Goal: Task Accomplishment & Management: Use online tool/utility

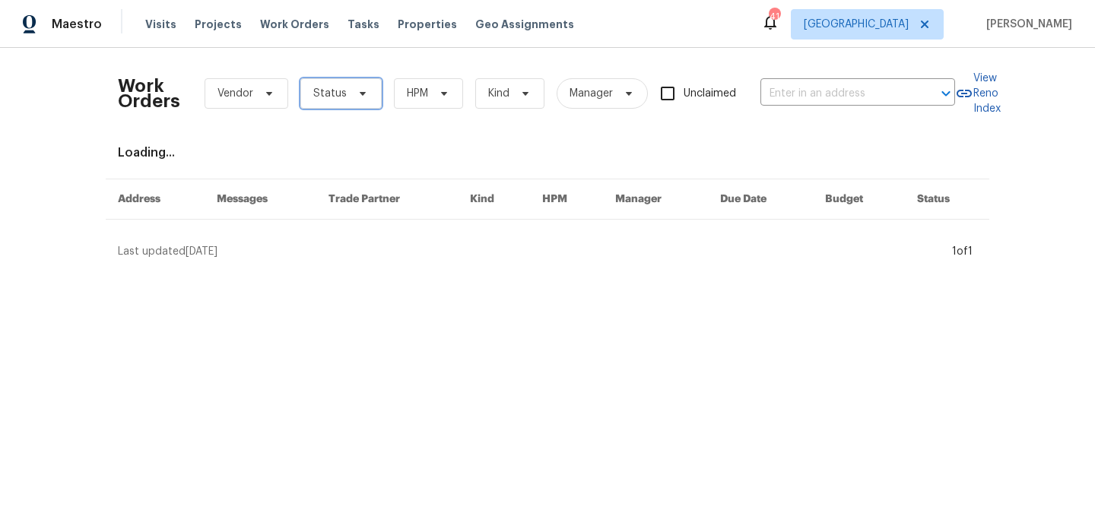
click at [359, 97] on icon at bounding box center [363, 93] width 12 height 12
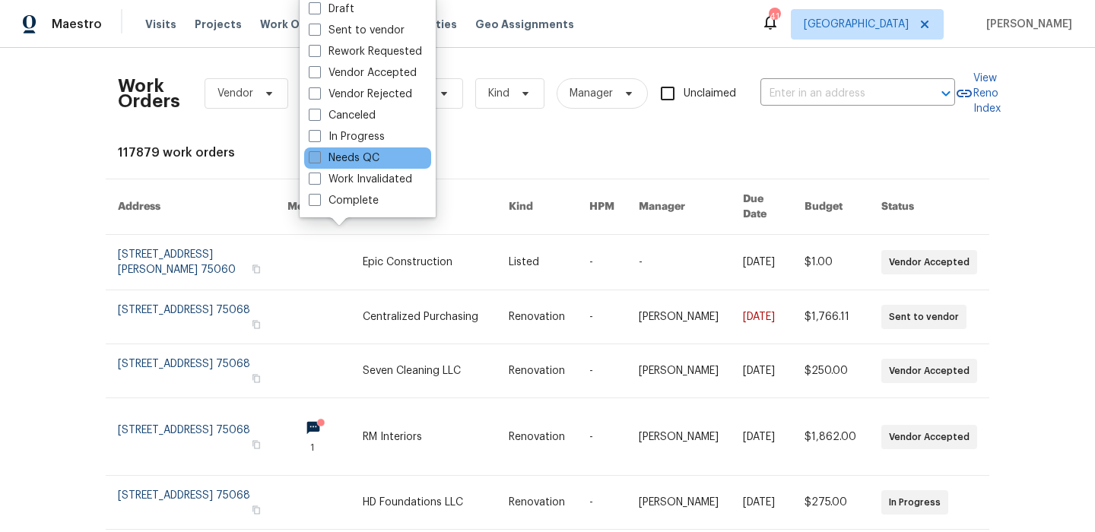
click at [354, 151] on label "Needs QC" at bounding box center [344, 158] width 71 height 15
click at [319, 151] on input "Needs QC" at bounding box center [314, 156] width 10 height 10
checkbox input "true"
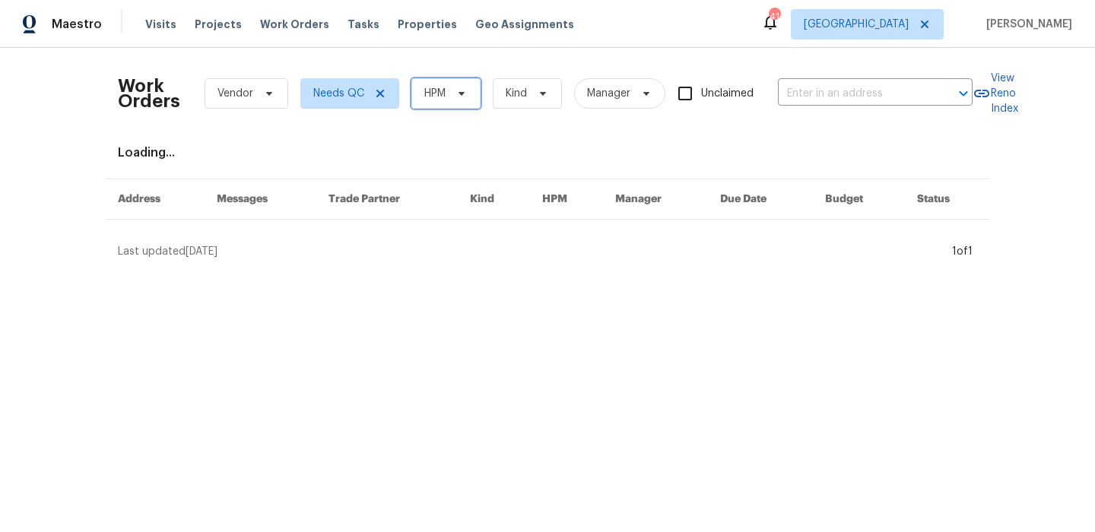
click at [459, 90] on icon at bounding box center [462, 93] width 12 height 12
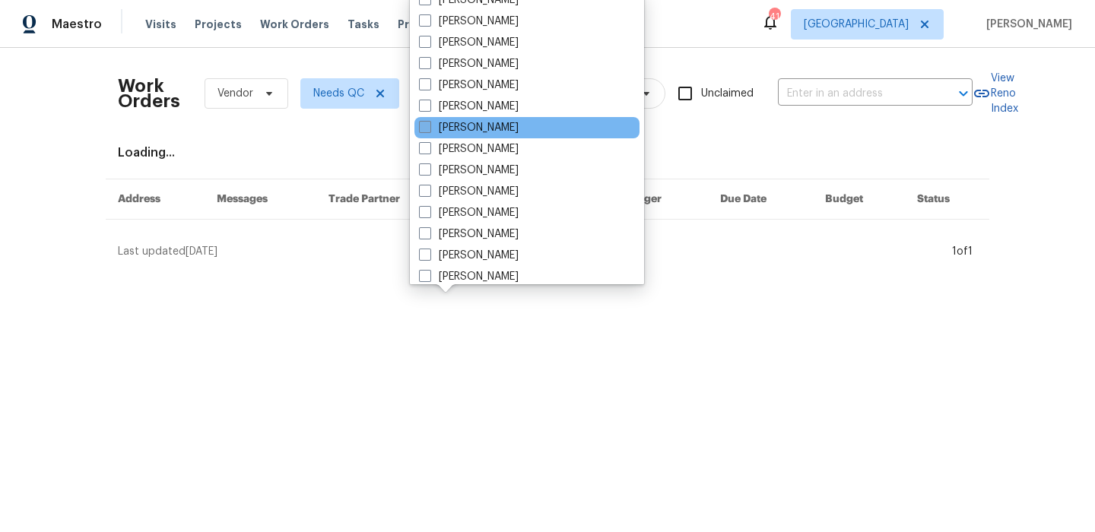
scroll to position [81, 0]
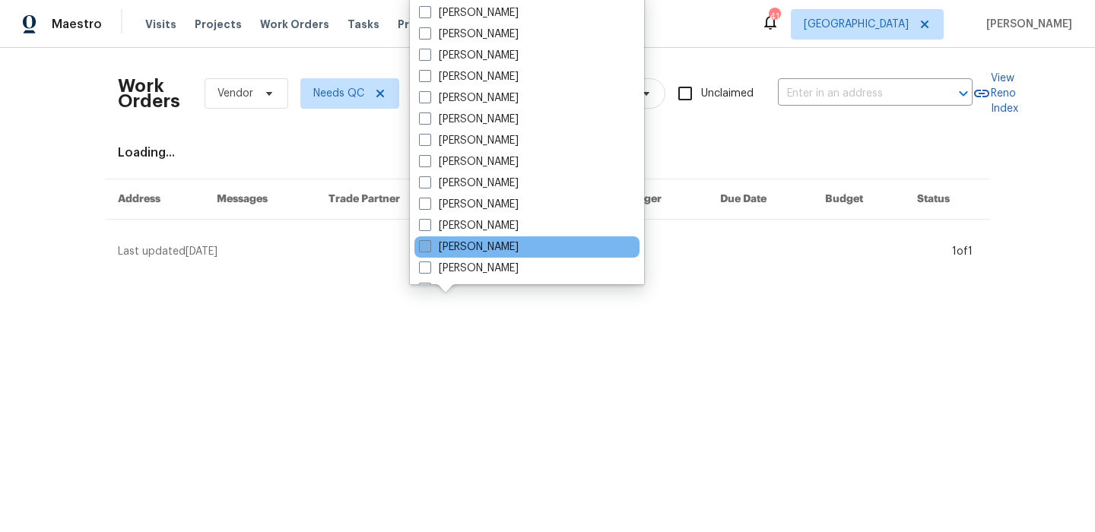
click at [496, 244] on label "[PERSON_NAME]" at bounding box center [469, 247] width 100 height 15
click at [429, 244] on input "[PERSON_NAME]" at bounding box center [424, 245] width 10 height 10
checkbox input "true"
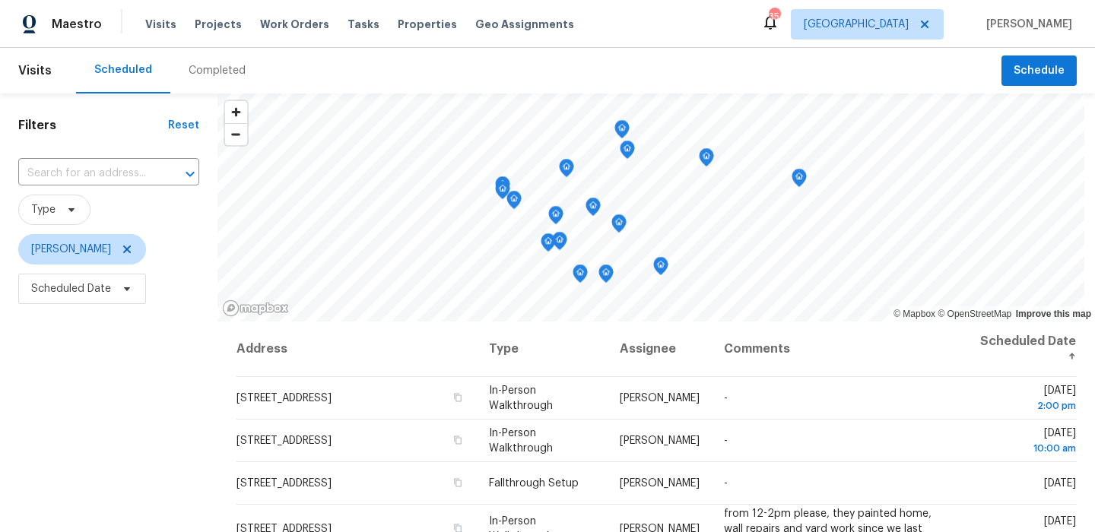
scroll to position [91, 0]
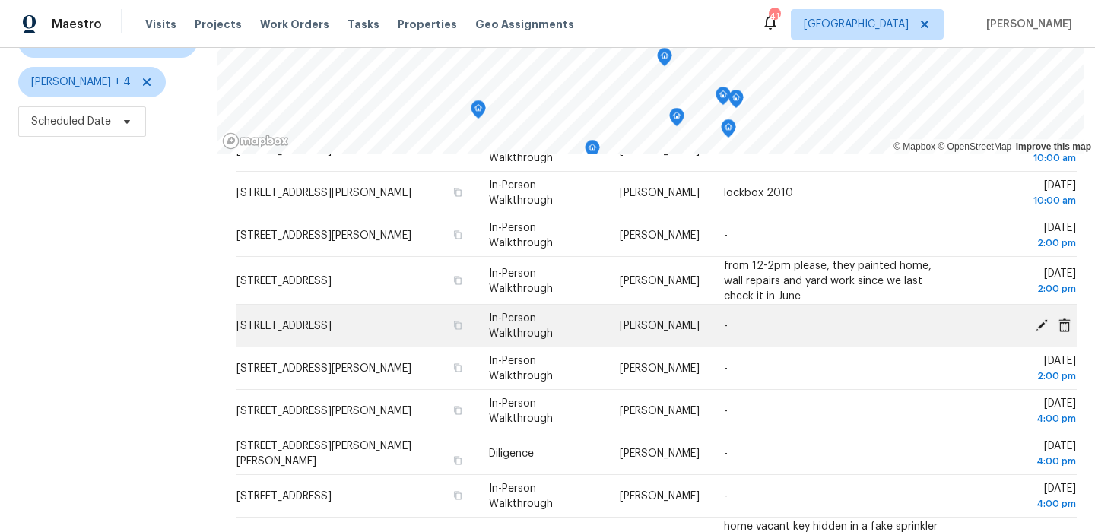
scroll to position [163, 0]
